Goal: Find specific page/section

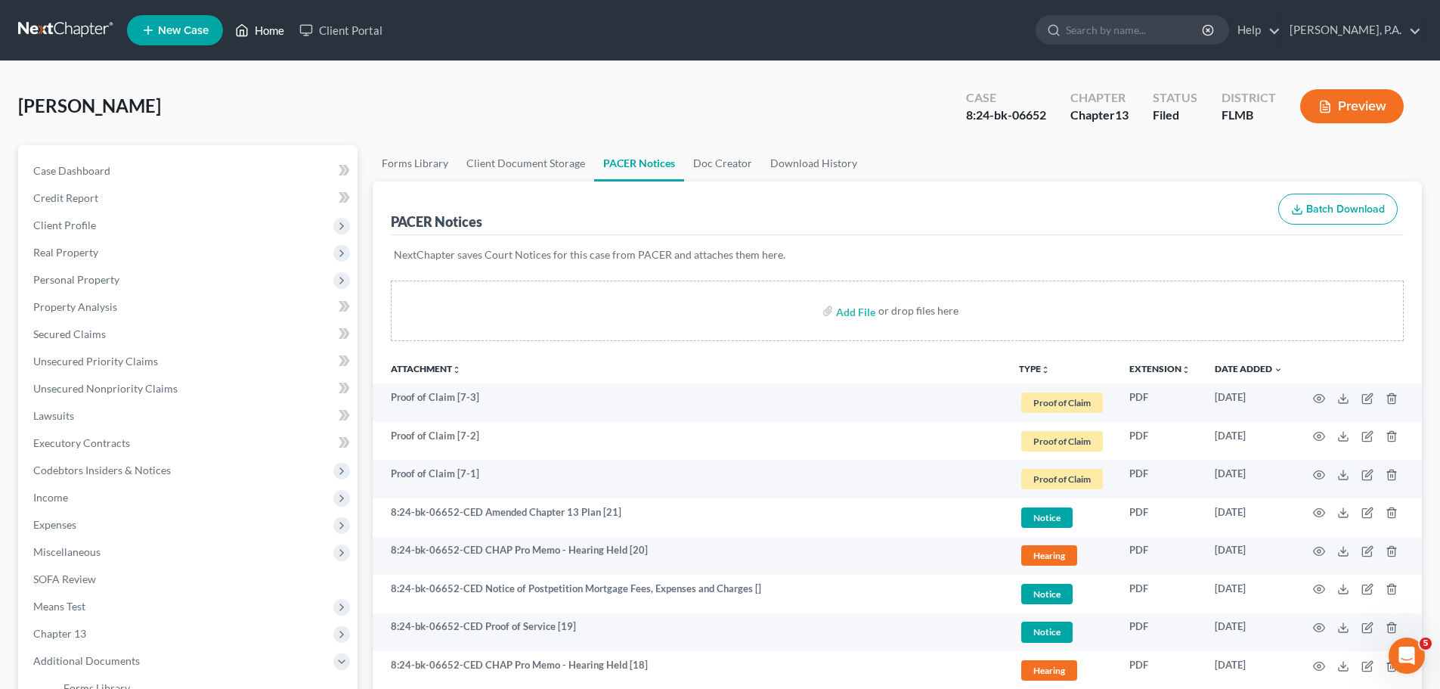
click at [262, 38] on link "Home" at bounding box center [260, 30] width 64 height 27
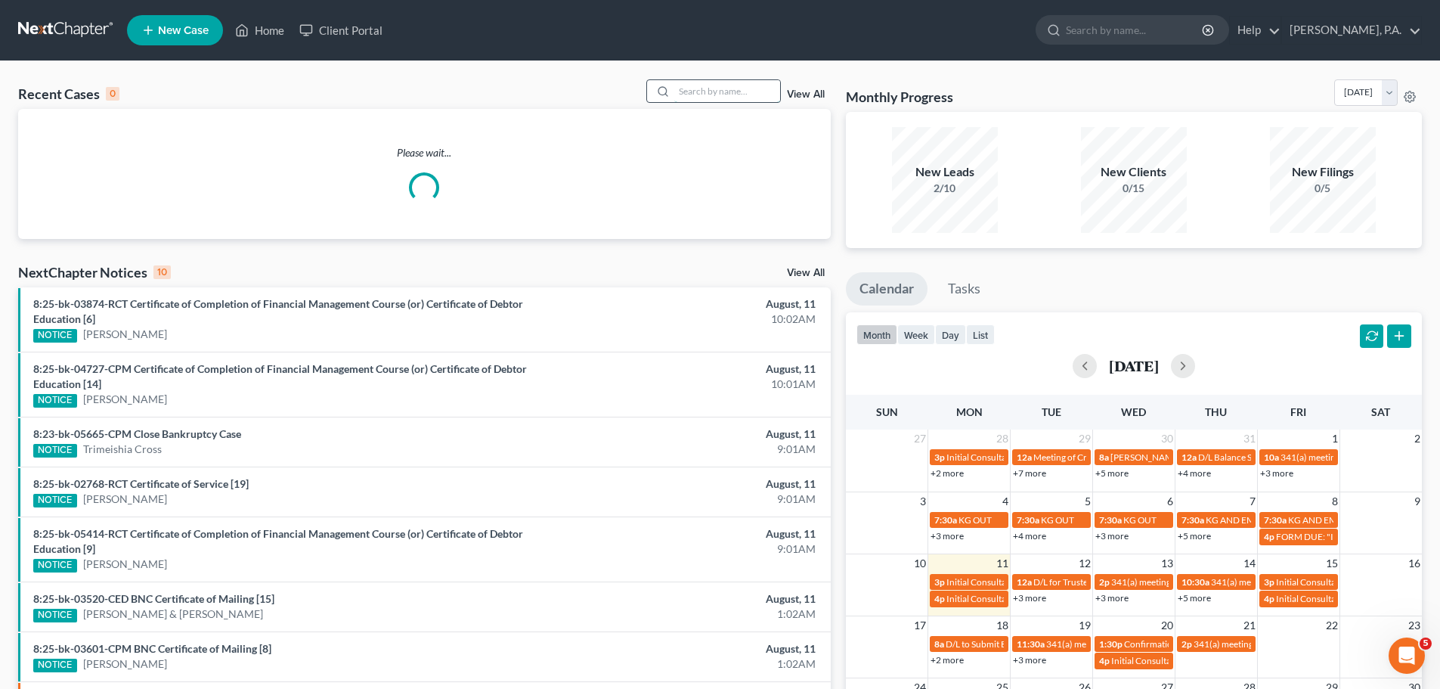
click at [760, 94] on input "search" at bounding box center [727, 91] width 106 height 22
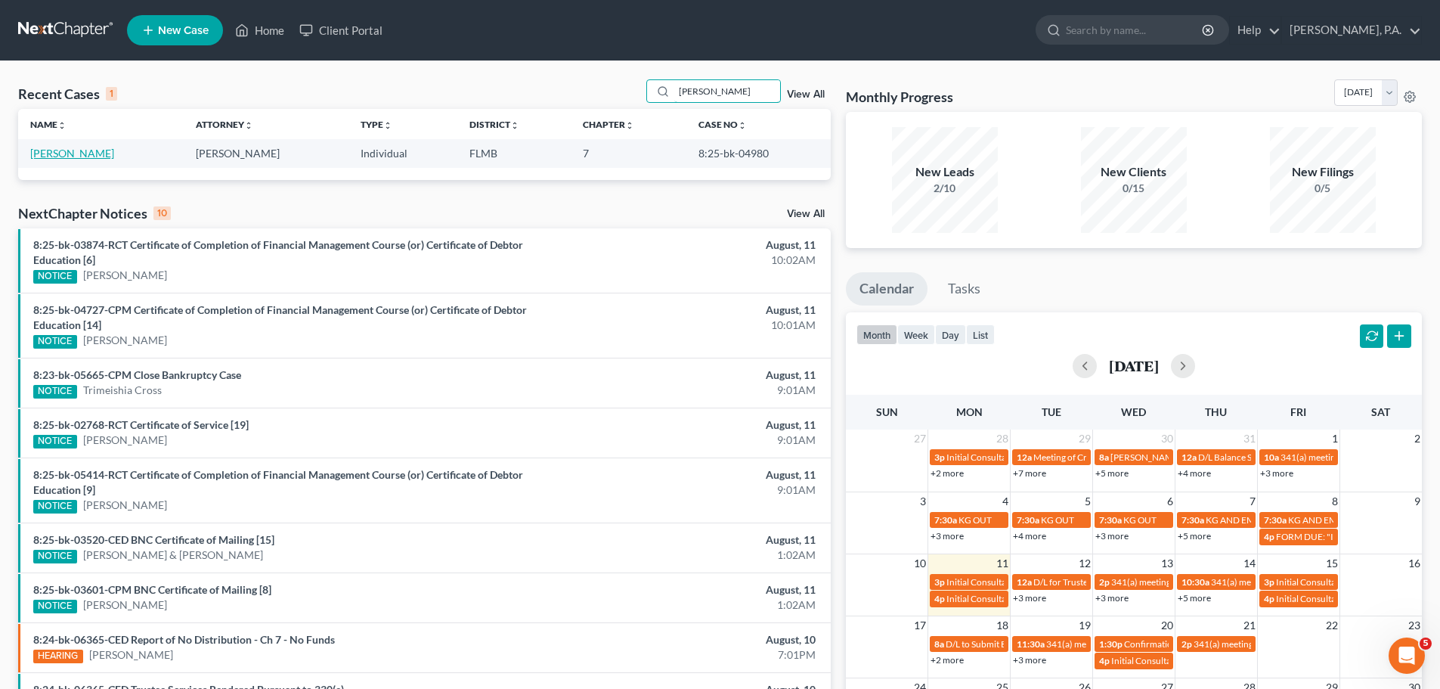
type input "[PERSON_NAME]"
click at [73, 152] on link "[PERSON_NAME]" at bounding box center [72, 153] width 84 height 13
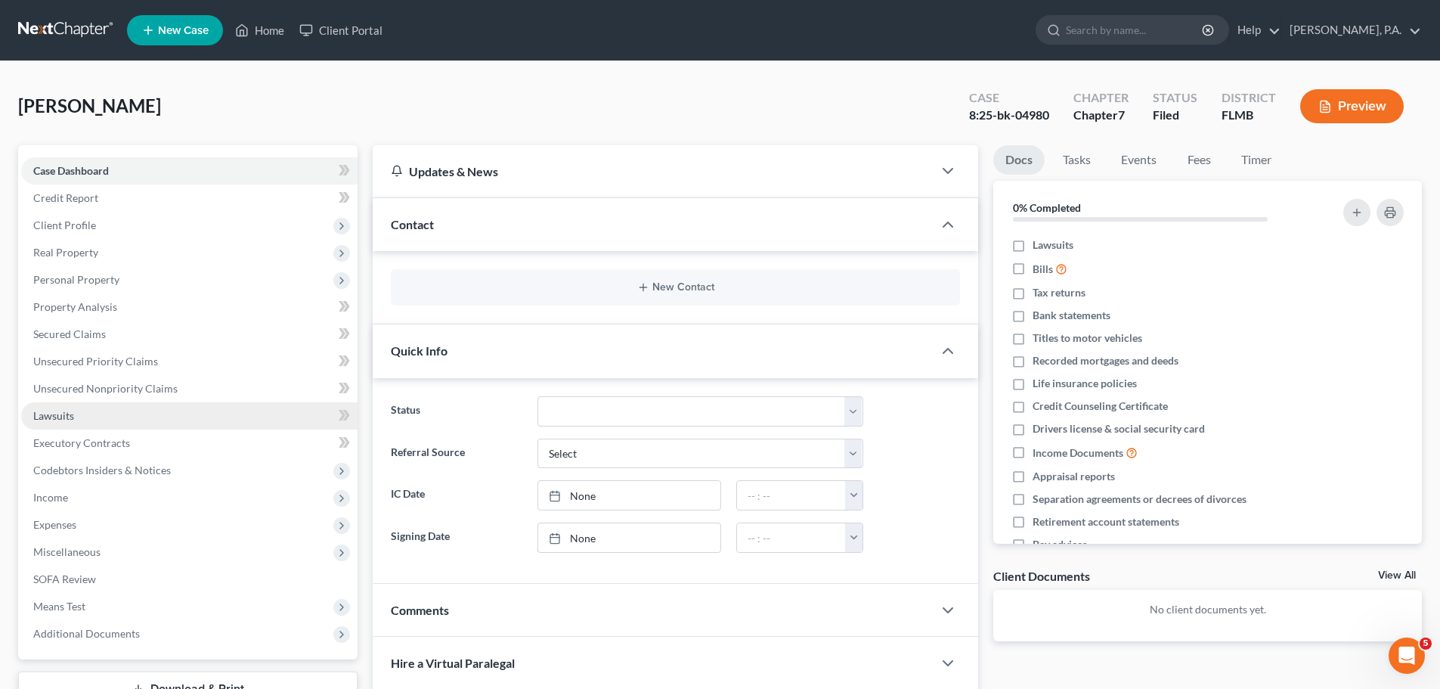
click at [231, 410] on link "Lawsuits" at bounding box center [189, 415] width 336 height 27
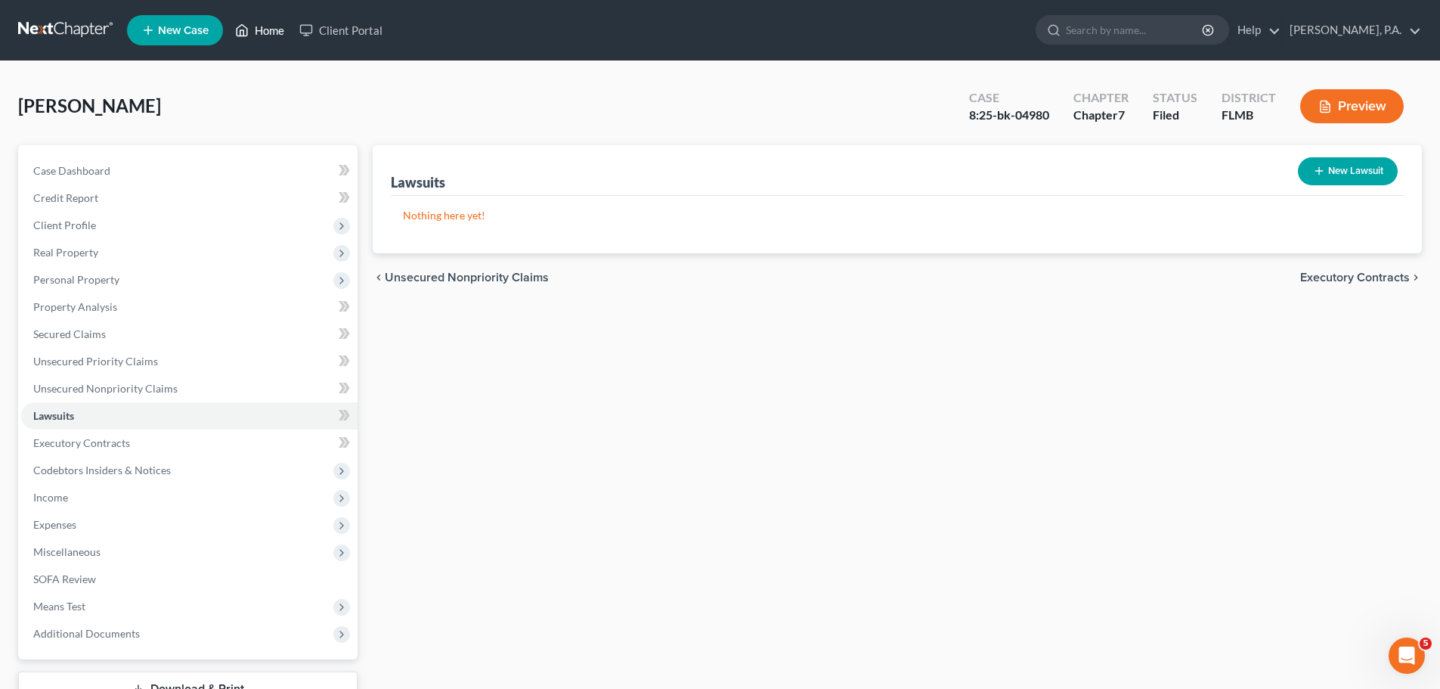
click at [246, 26] on icon at bounding box center [242, 30] width 14 height 18
